Goal: Task Accomplishment & Management: Use online tool/utility

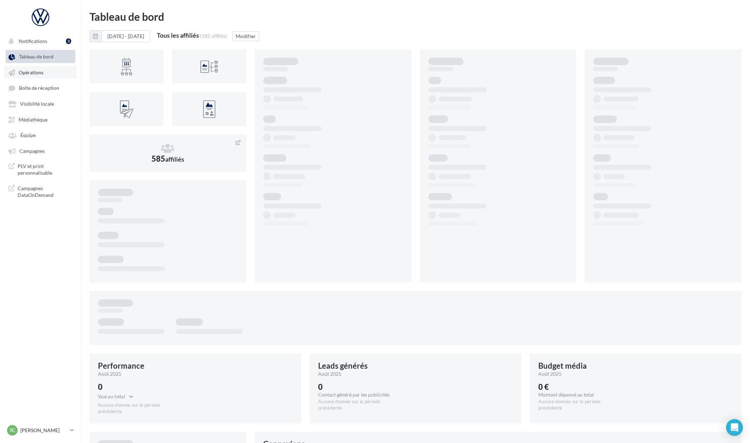
click at [52, 68] on link "Opérations" at bounding box center [40, 72] width 73 height 13
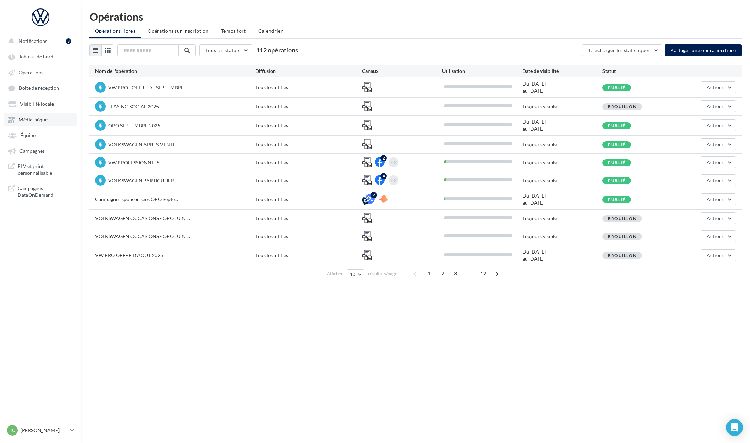
click at [44, 118] on span "Médiathèque" at bounding box center [33, 120] width 29 height 6
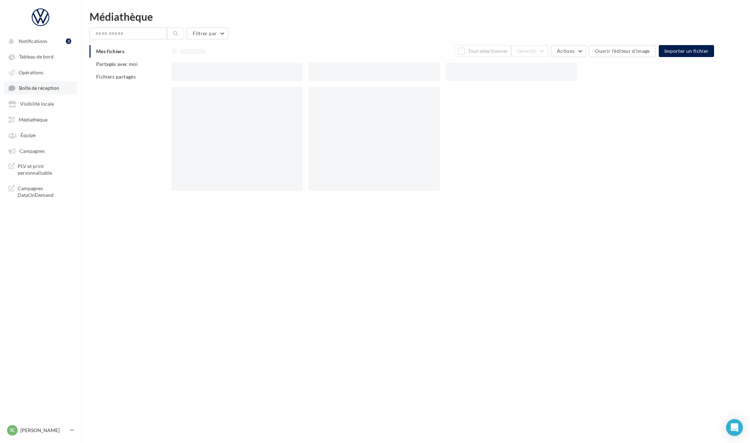
click at [44, 90] on span "Boîte de réception" at bounding box center [39, 88] width 40 height 6
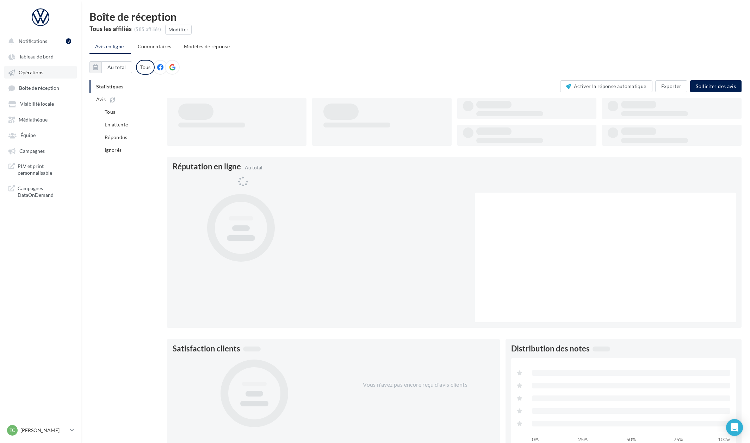
click at [45, 76] on link "Opérations" at bounding box center [40, 72] width 73 height 13
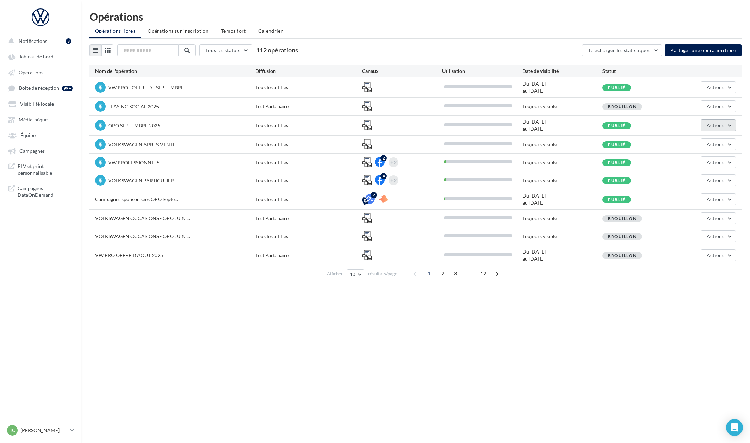
click at [707, 128] on button "Actions" at bounding box center [718, 125] width 35 height 12
click at [698, 143] on button "Editer" at bounding box center [699, 142] width 75 height 18
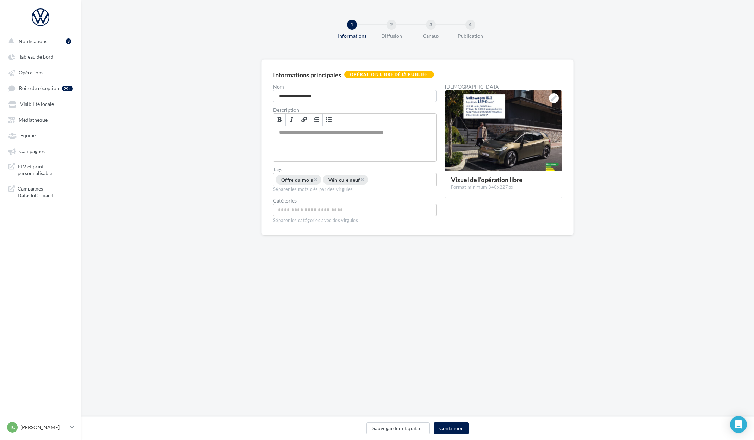
click at [473, 28] on div "4" at bounding box center [471, 25] width 10 height 10
click at [451, 431] on button "Continuer" at bounding box center [451, 428] width 35 height 12
click at [430, 431] on button "Sauvegarder et quitter" at bounding box center [398, 428] width 63 height 12
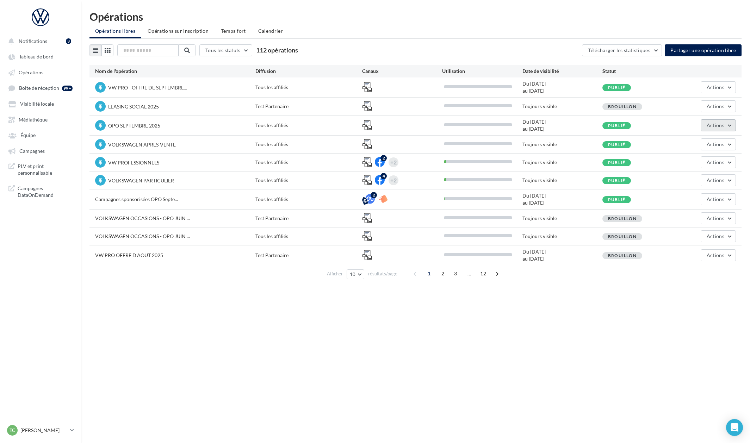
click at [715, 122] on span "Actions" at bounding box center [716, 125] width 18 height 6
click at [704, 136] on button "Editer" at bounding box center [699, 142] width 75 height 18
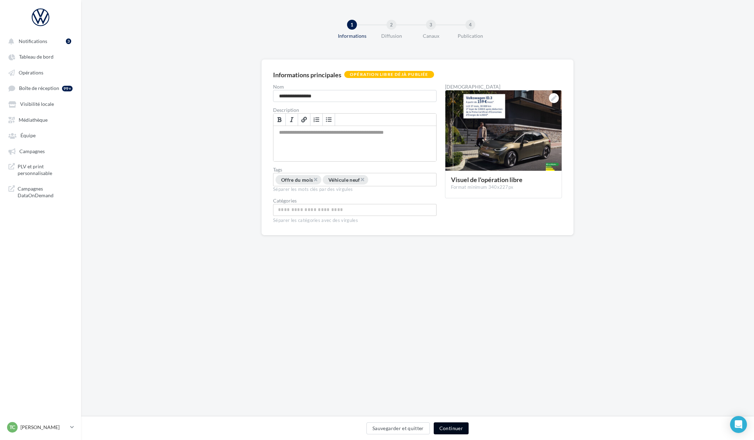
click at [453, 429] on button "Continuer" at bounding box center [451, 428] width 35 height 12
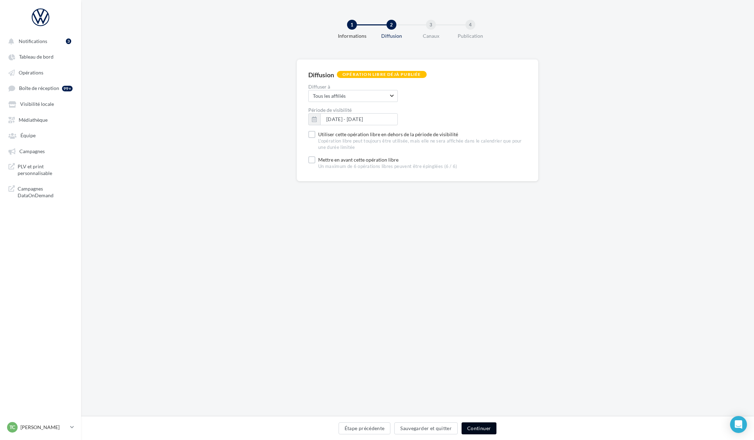
click at [483, 428] on button "Continuer" at bounding box center [479, 428] width 35 height 12
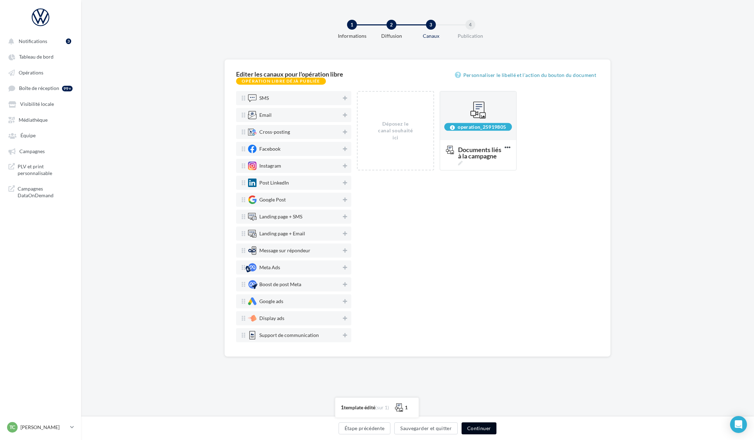
click at [486, 429] on button "Continuer" at bounding box center [479, 428] width 35 height 12
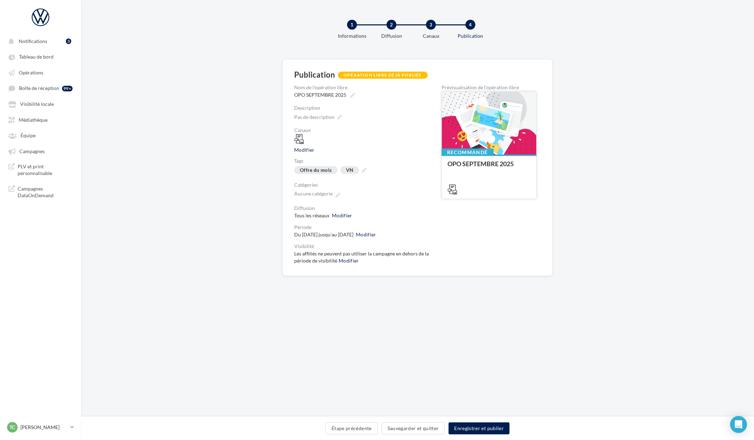
click at [492, 113] on div at bounding box center [489, 123] width 94 height 63
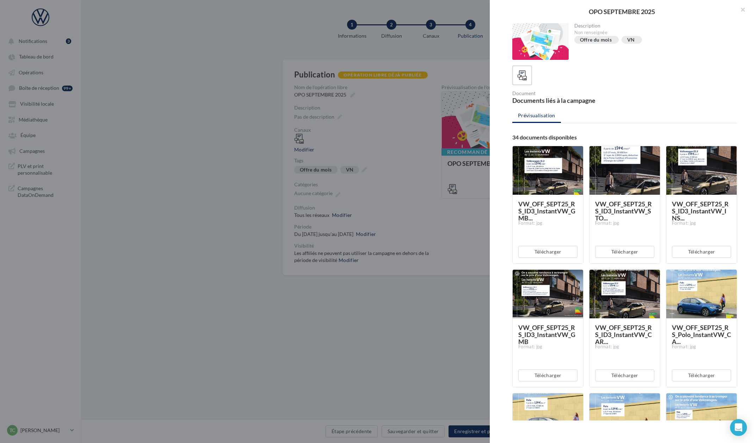
click at [543, 153] on div at bounding box center [548, 170] width 70 height 49
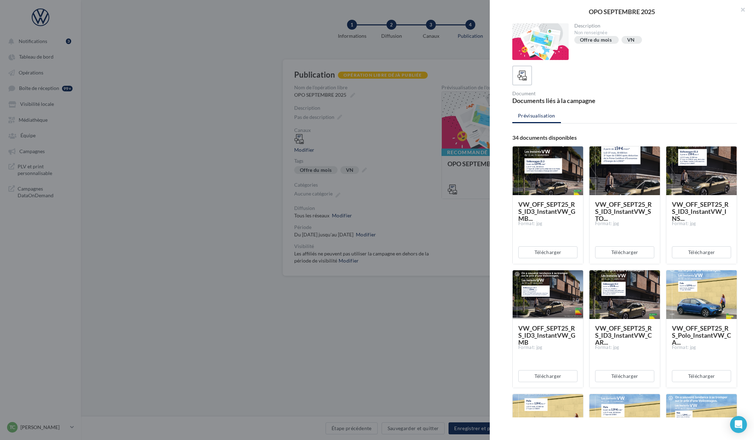
click at [472, 177] on div at bounding box center [377, 220] width 754 height 440
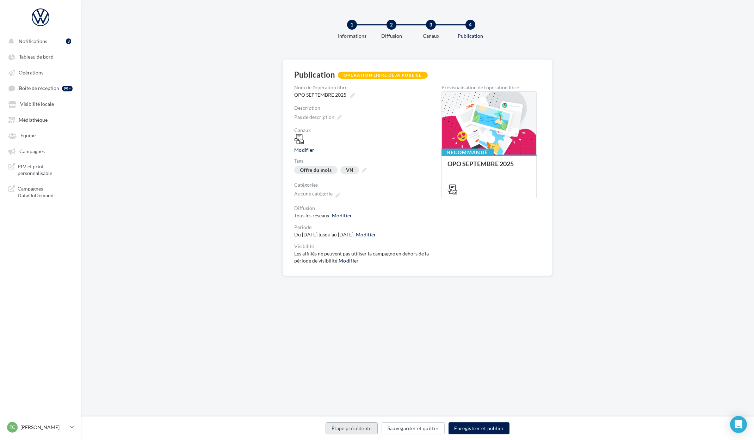
click at [364, 424] on button "Étape précédente" at bounding box center [352, 428] width 52 height 12
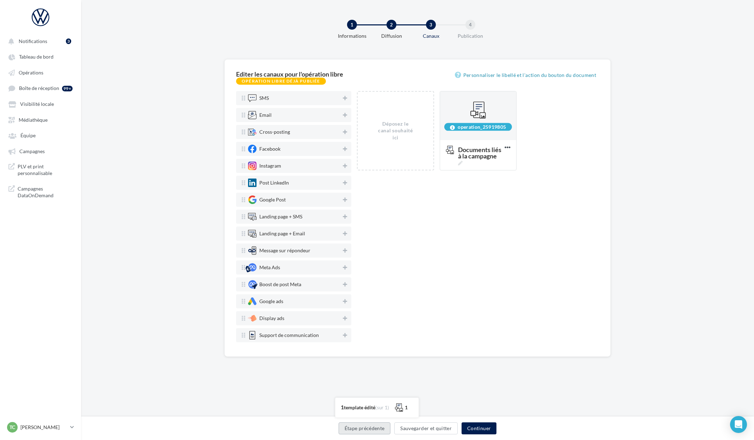
click at [365, 425] on button "Étape précédente" at bounding box center [365, 428] width 52 height 12
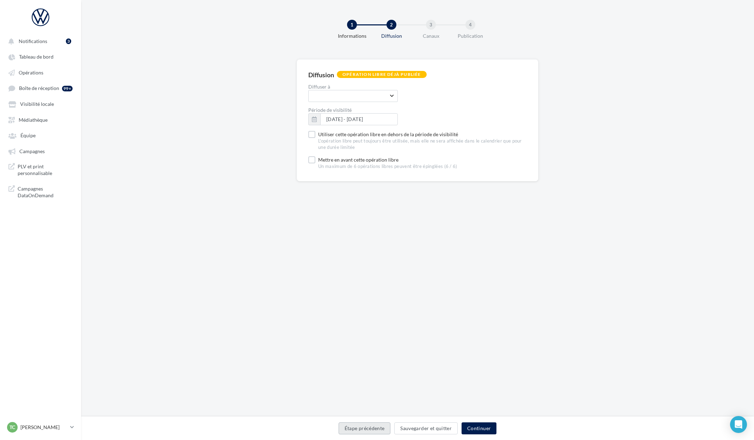
click at [365, 426] on button "Étape précédente" at bounding box center [365, 428] width 52 height 12
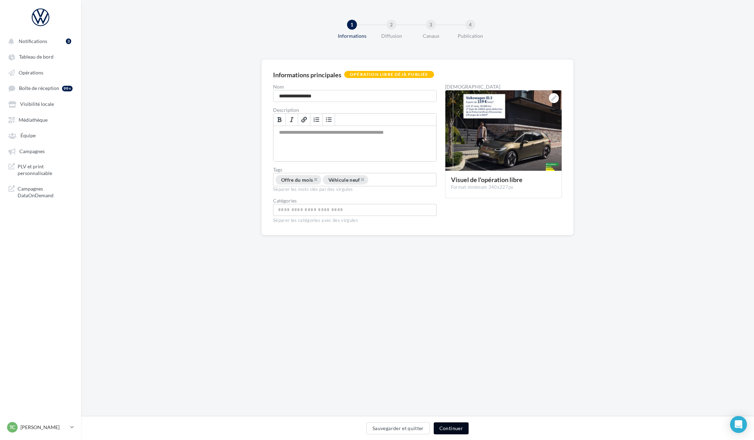
click at [453, 428] on button "Continuer" at bounding box center [451, 428] width 35 height 12
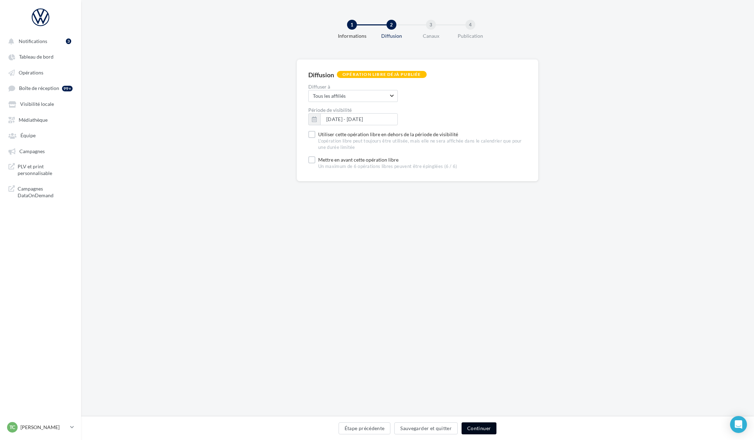
click at [472, 427] on button "Continuer" at bounding box center [479, 428] width 35 height 12
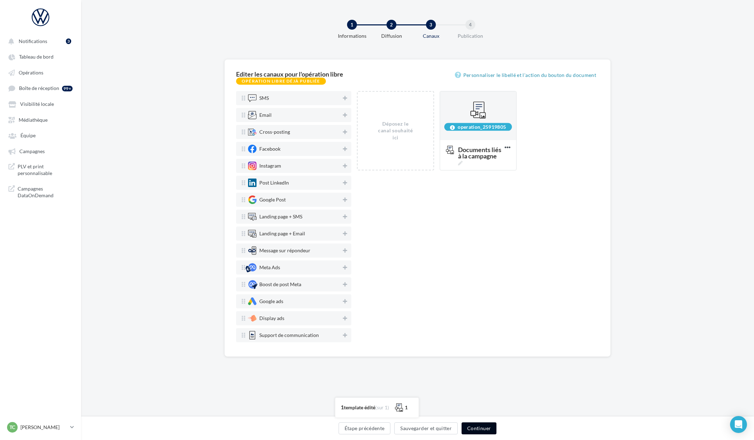
click at [477, 428] on button "Continuer" at bounding box center [479, 428] width 35 height 12
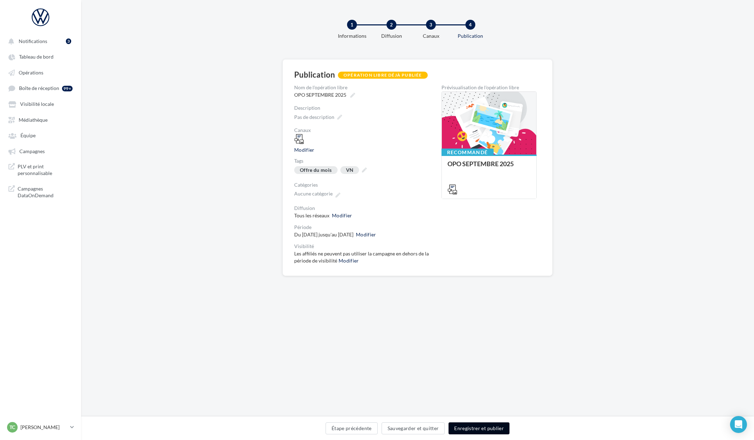
click at [477, 428] on button "Enregistrer et publier" at bounding box center [479, 428] width 61 height 12
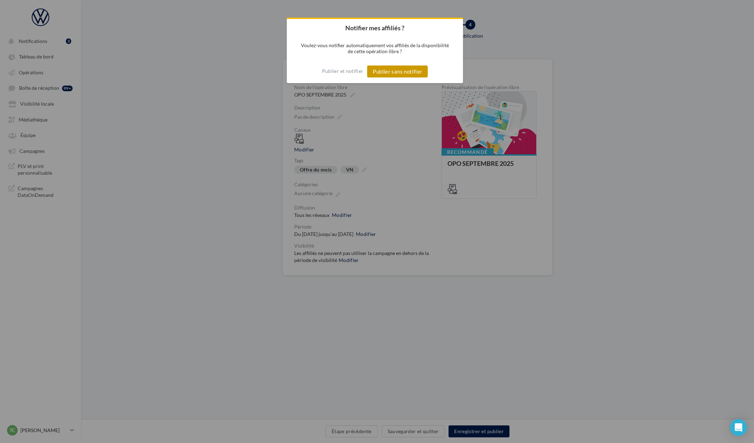
click at [382, 71] on button "Publier sans notifier" at bounding box center [397, 72] width 61 height 12
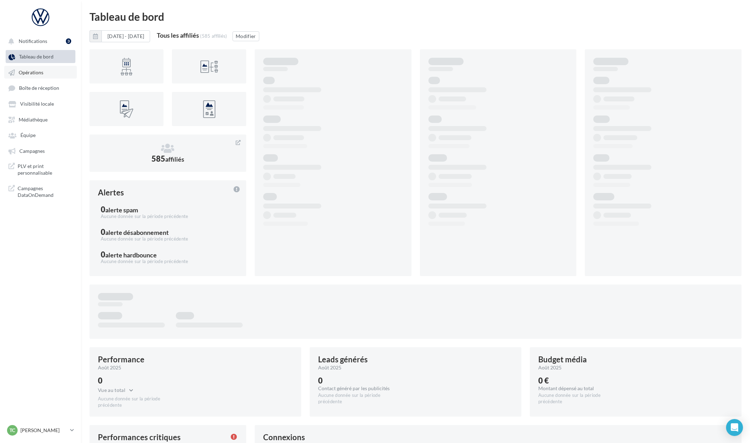
click at [47, 73] on link "Opérations" at bounding box center [40, 72] width 73 height 13
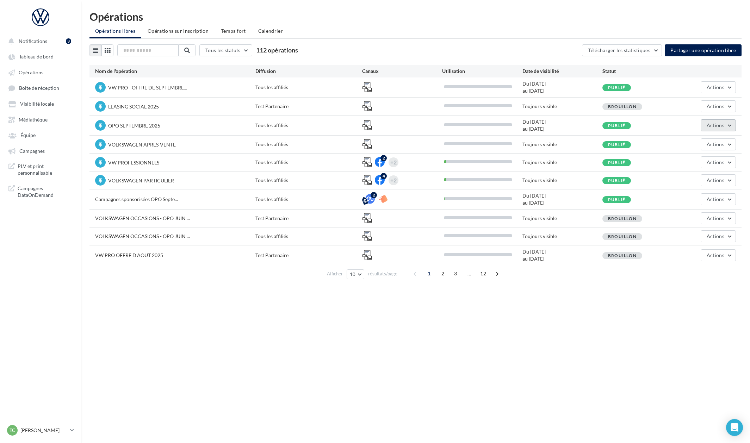
click at [726, 130] on button "Actions" at bounding box center [718, 125] width 35 height 12
click at [700, 140] on button "Editer" at bounding box center [699, 142] width 75 height 18
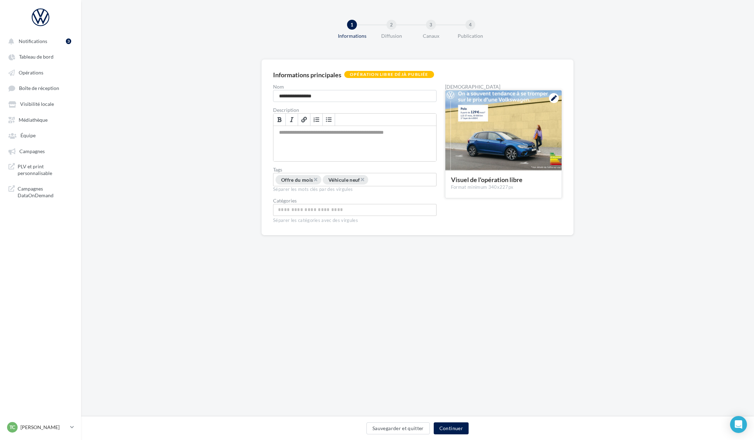
click at [556, 99] on icon at bounding box center [554, 98] width 6 height 6
click at [50, 123] on link "Médiathèque" at bounding box center [40, 119] width 73 height 13
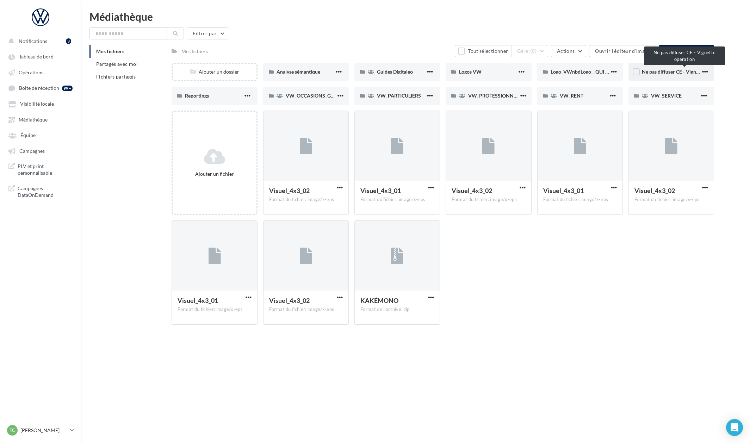
click at [677, 73] on span "Ne pas diffuser CE - Vignette operation" at bounding box center [684, 72] width 85 height 6
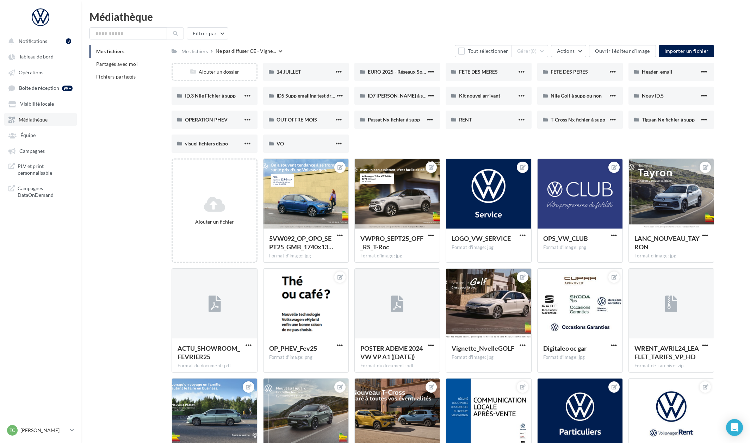
click at [48, 117] on link "Médiathèque" at bounding box center [40, 119] width 73 height 13
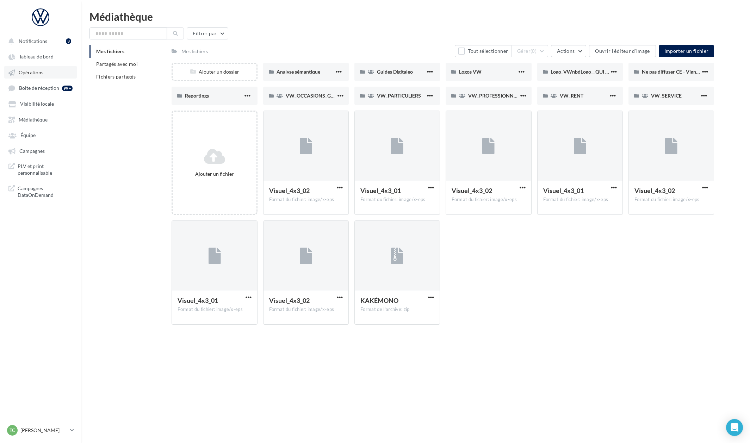
click at [42, 72] on span "Opérations" at bounding box center [31, 72] width 25 height 6
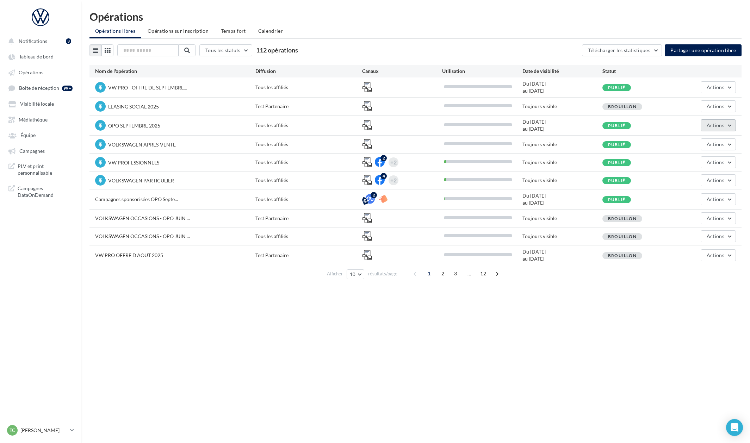
click at [715, 128] on button "Actions" at bounding box center [718, 125] width 35 height 12
click at [711, 137] on button "Editer" at bounding box center [699, 142] width 75 height 18
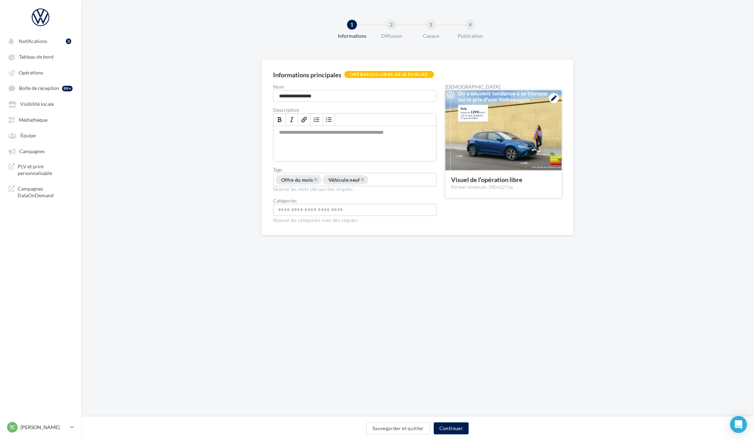
click at [553, 100] on icon at bounding box center [554, 98] width 6 height 6
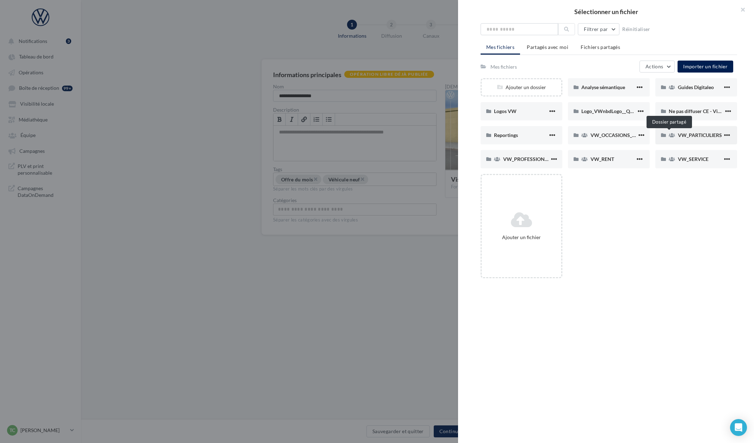
click at [671, 132] on span at bounding box center [672, 135] width 6 height 7
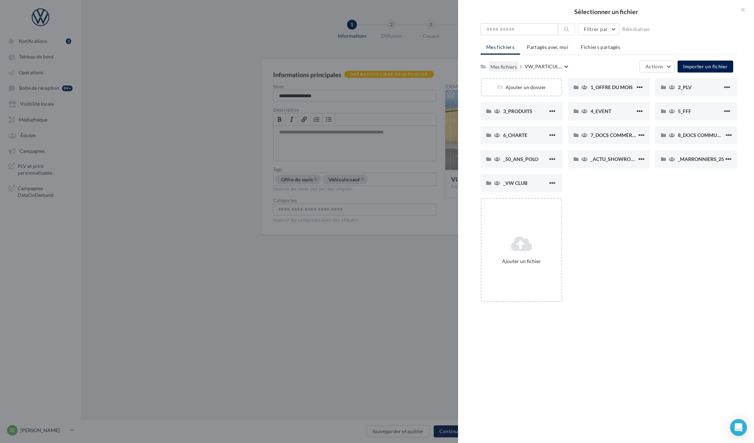
click at [515, 70] on div "Mes fichiers" at bounding box center [504, 66] width 26 height 7
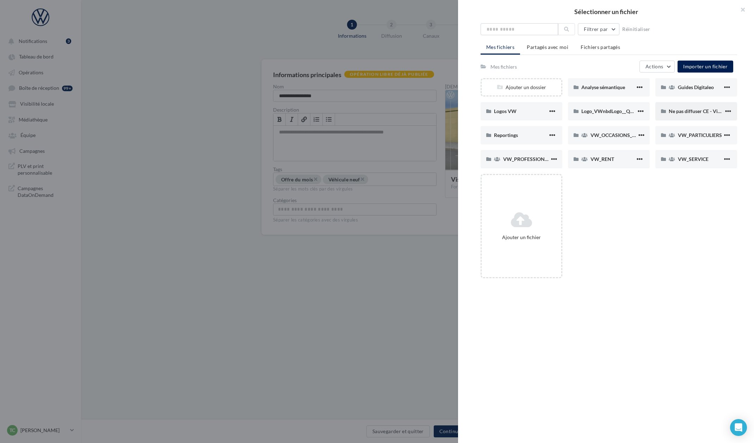
click at [678, 105] on div "Ne pas diffuser CE - Vignette operation" at bounding box center [697, 111] width 82 height 18
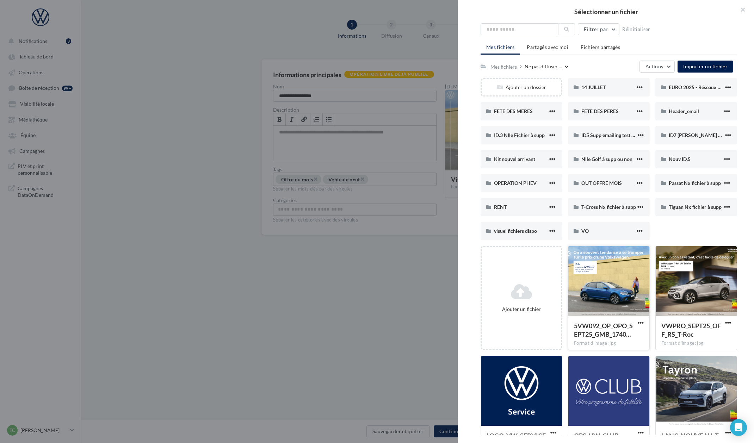
click at [610, 287] on div at bounding box center [609, 281] width 81 height 70
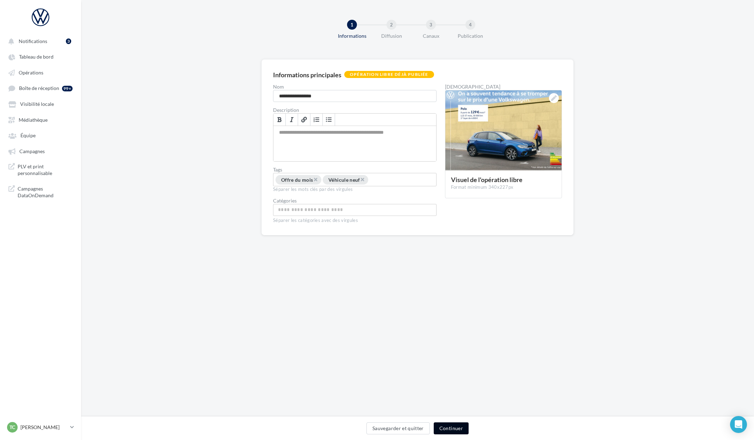
click at [452, 431] on button "Continuer" at bounding box center [451, 428] width 35 height 12
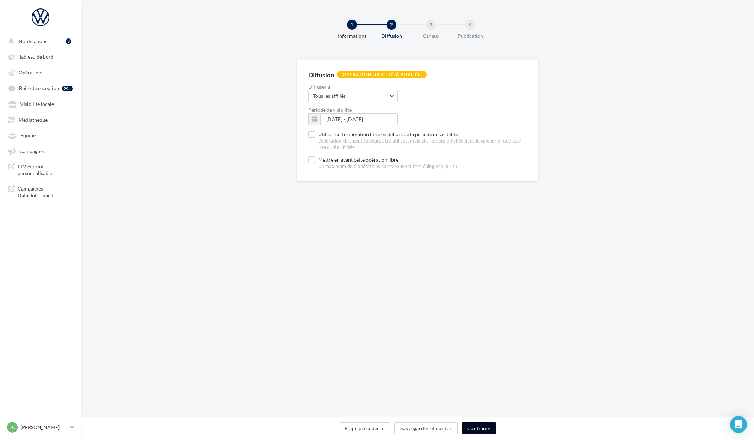
click at [473, 429] on button "Continuer" at bounding box center [479, 428] width 35 height 12
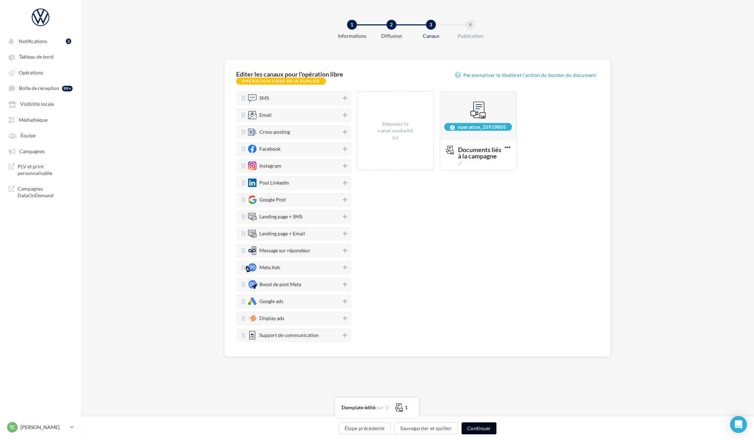
click at [483, 429] on button "Continuer" at bounding box center [479, 428] width 35 height 12
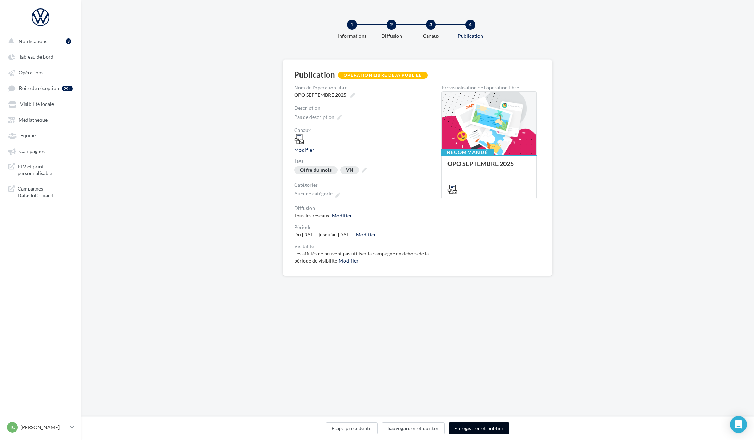
click at [483, 429] on button "Enregistrer et publier" at bounding box center [479, 428] width 61 height 12
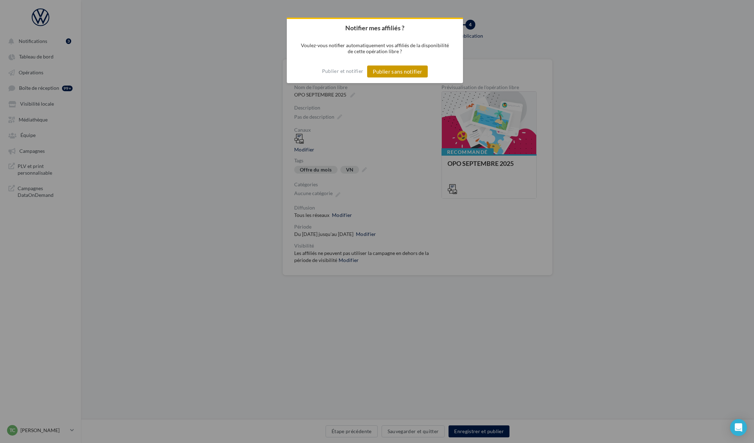
click at [400, 70] on button "Publier sans notifier" at bounding box center [397, 72] width 61 height 12
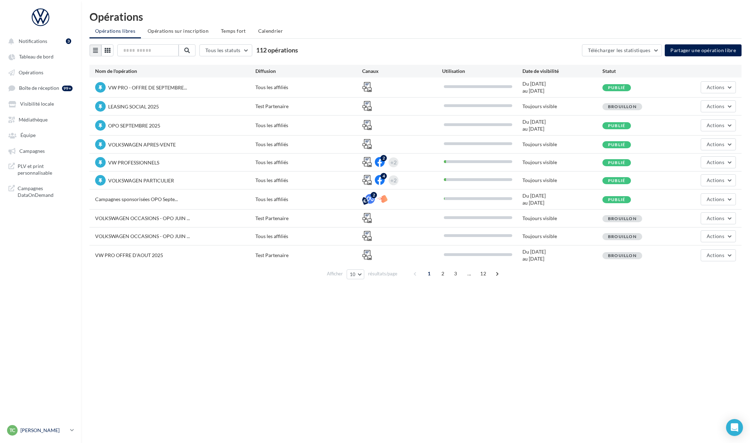
click at [30, 431] on p "[PERSON_NAME]" at bounding box center [43, 430] width 47 height 7
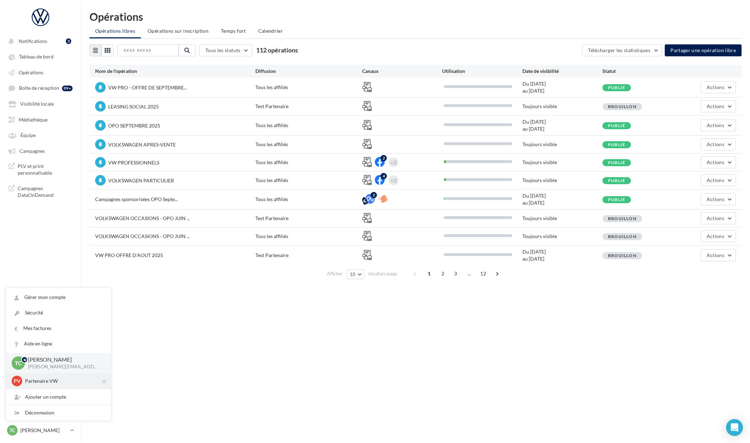
click at [43, 384] on p "Partenaire VW" at bounding box center [64, 381] width 78 height 7
